Goal: Transaction & Acquisition: Purchase product/service

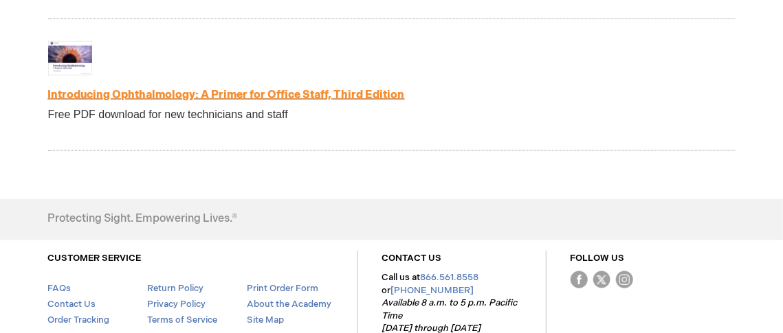
scroll to position [3093, 0]
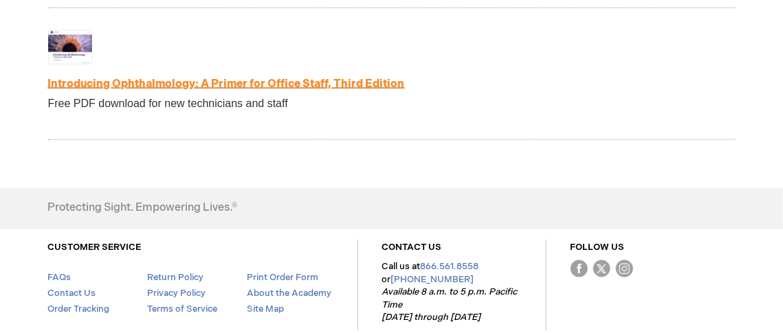
click at [108, 79] on link "Introducing Ophthalmology: A Primer for Office Staff, Third Edition" at bounding box center [226, 84] width 357 height 13
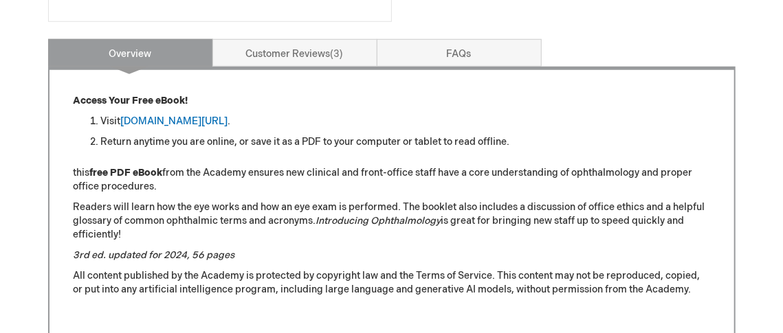
scroll to position [550, 0]
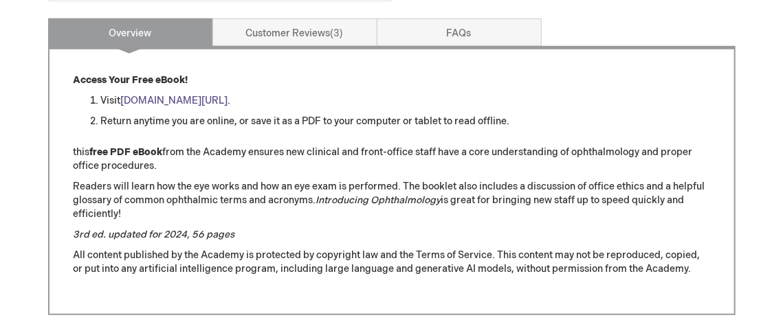
click at [188, 100] on link "[DOMAIN_NAME][URL]" at bounding box center [174, 101] width 107 height 12
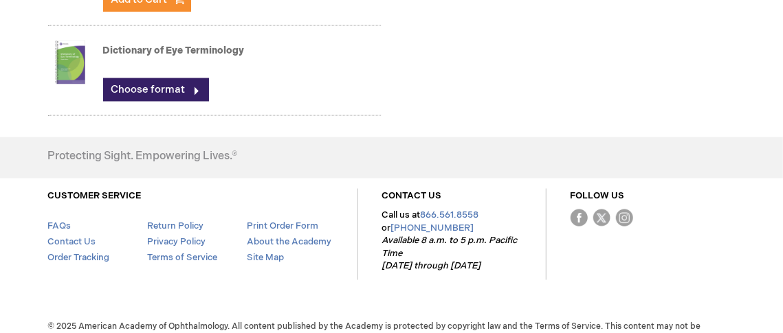
scroll to position [1020, 0]
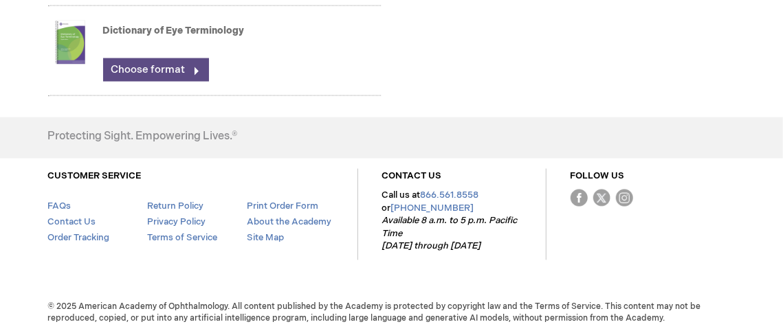
click at [157, 69] on link "Choose format" at bounding box center [156, 69] width 106 height 23
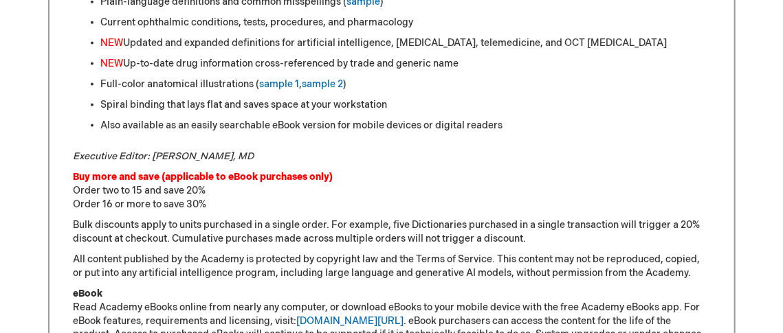
scroll to position [682, 0]
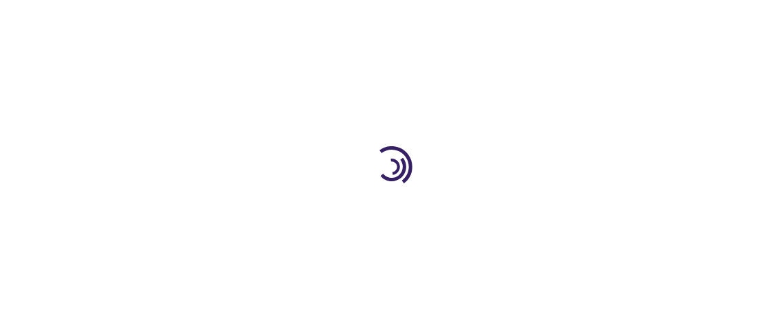
scroll to position [3093, 0]
